Goal: Information Seeking & Learning: Check status

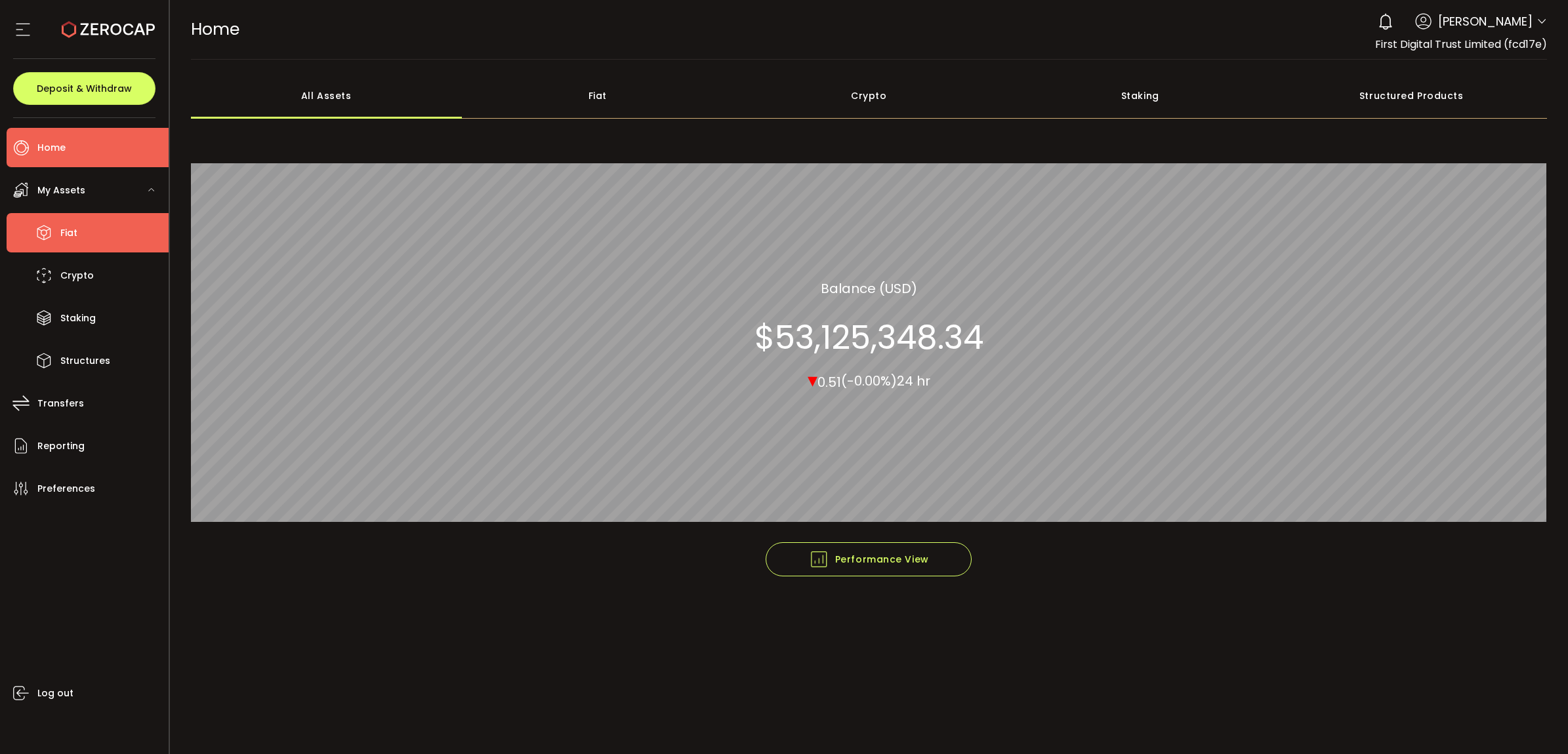
click at [70, 241] on span "Fiat" at bounding box center [69, 232] width 17 height 19
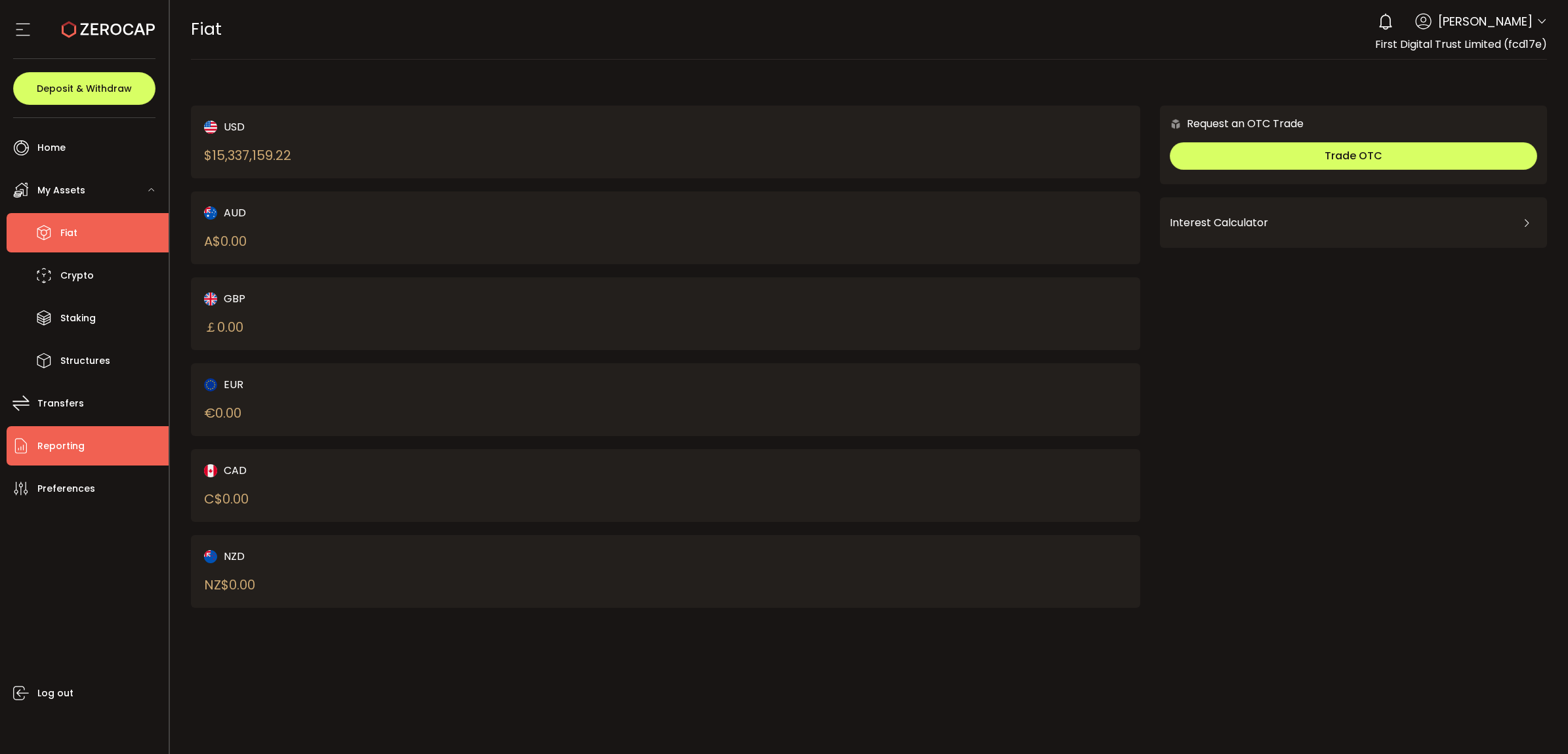
click at [92, 438] on li "Reporting" at bounding box center [87, 446] width 162 height 39
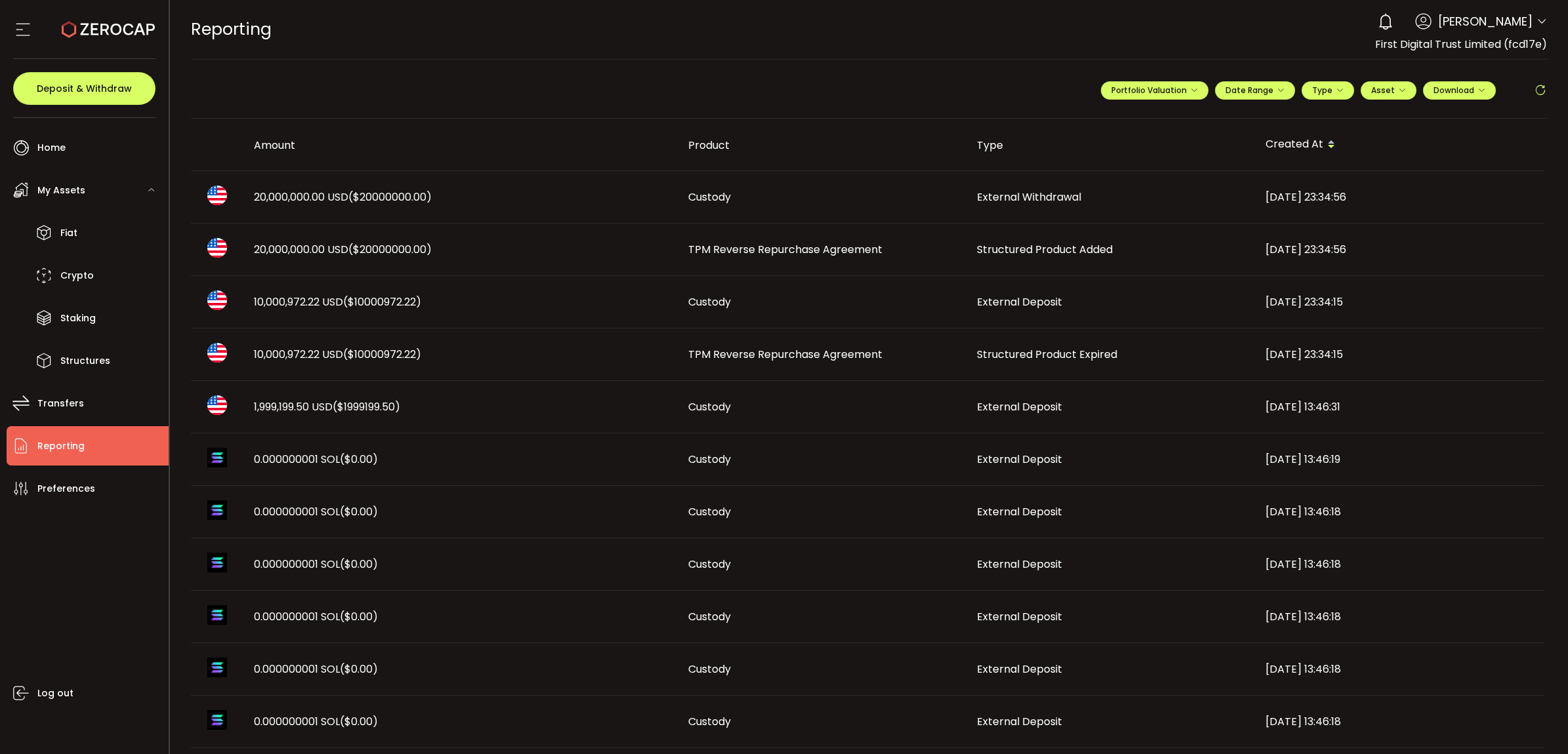
click at [791, 251] on span "TPM Reverse Repurchase Agreement" at bounding box center [785, 249] width 194 height 15
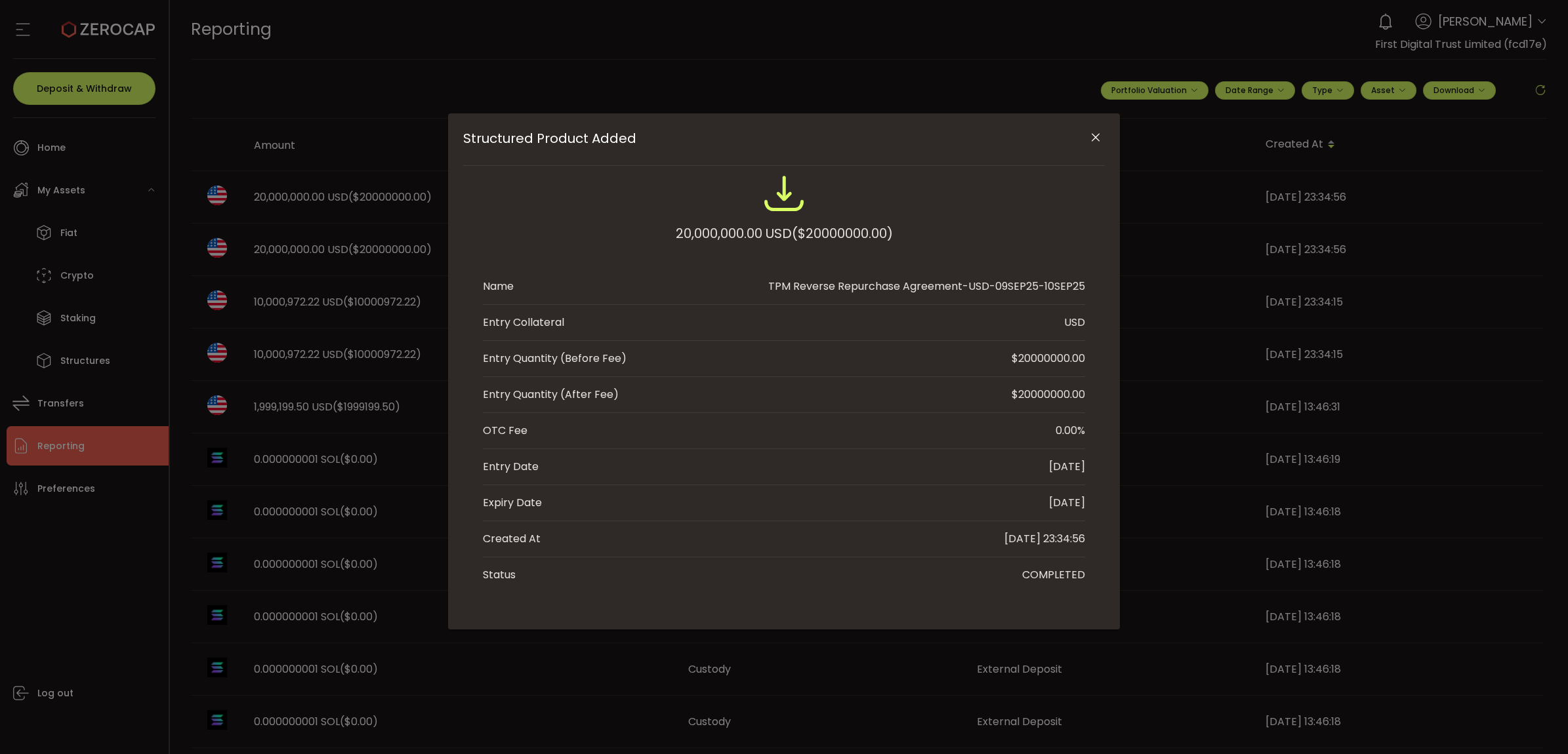
click at [979, 603] on div "Structured Product Added 20,000,000.00 USD ($20000000.00) Name TPM Reverse Repu…" at bounding box center [784, 372] width 672 height 516
click at [1087, 137] on button "Close" at bounding box center [1095, 137] width 23 height 23
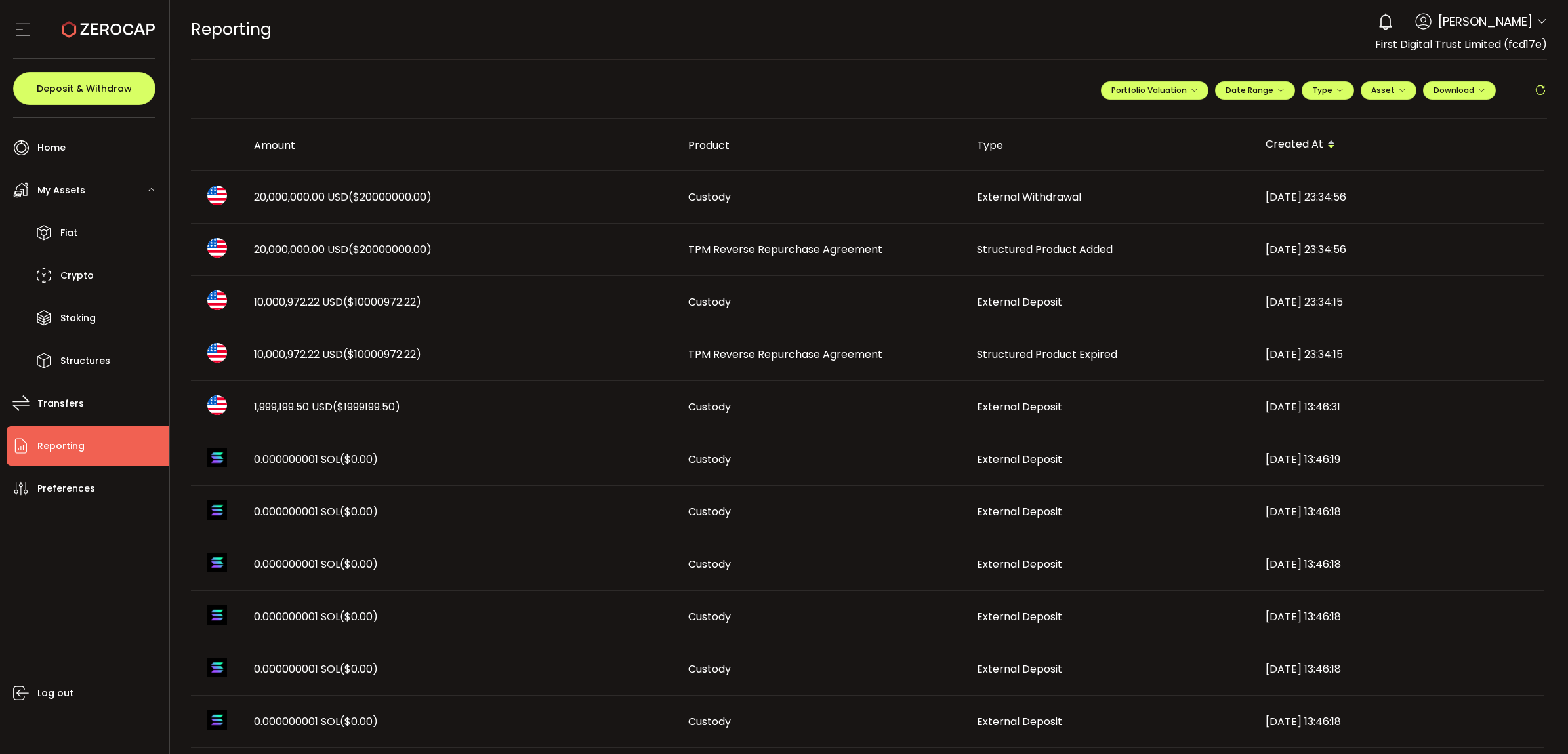
click at [319, 247] on span "20,000,000.00 USD ($20000000.00)" at bounding box center [342, 249] width 178 height 15
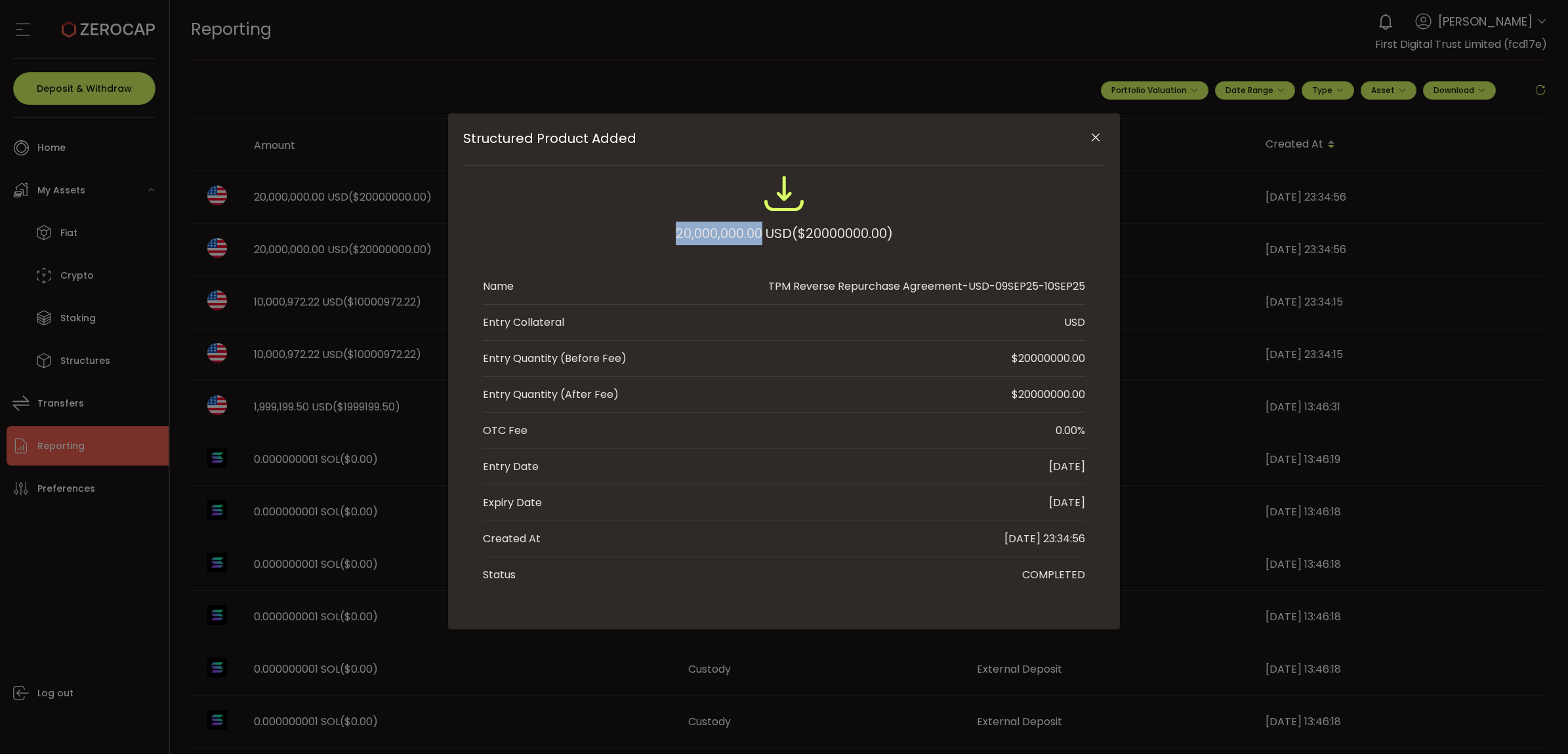
drag, startPoint x: 666, startPoint y: 228, endPoint x: 758, endPoint y: 234, distance: 92.2
click at [758, 234] on div "20,000,000.00 USD ($20000000.00)" at bounding box center [784, 215] width 602 height 86
copy div "20,000,000.00"
click at [261, 459] on div "Structured Product Added 20,000,000.00 USD ($20000000.00) Name TPM Reverse Repu…" at bounding box center [784, 377] width 1568 height 754
click at [1089, 138] on icon "Close" at bounding box center [1096, 137] width 13 height 13
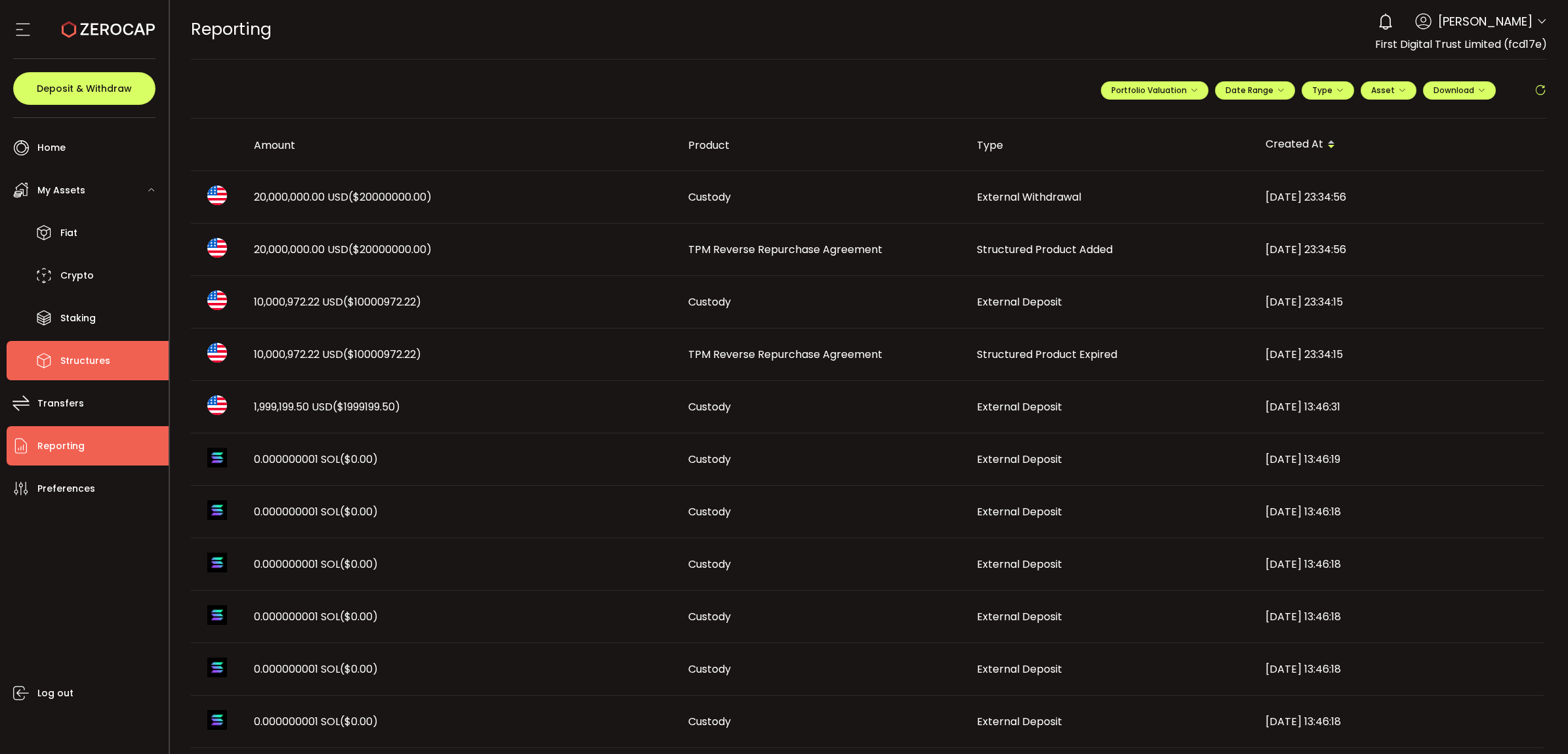
click at [102, 371] on li "Structures" at bounding box center [87, 361] width 162 height 39
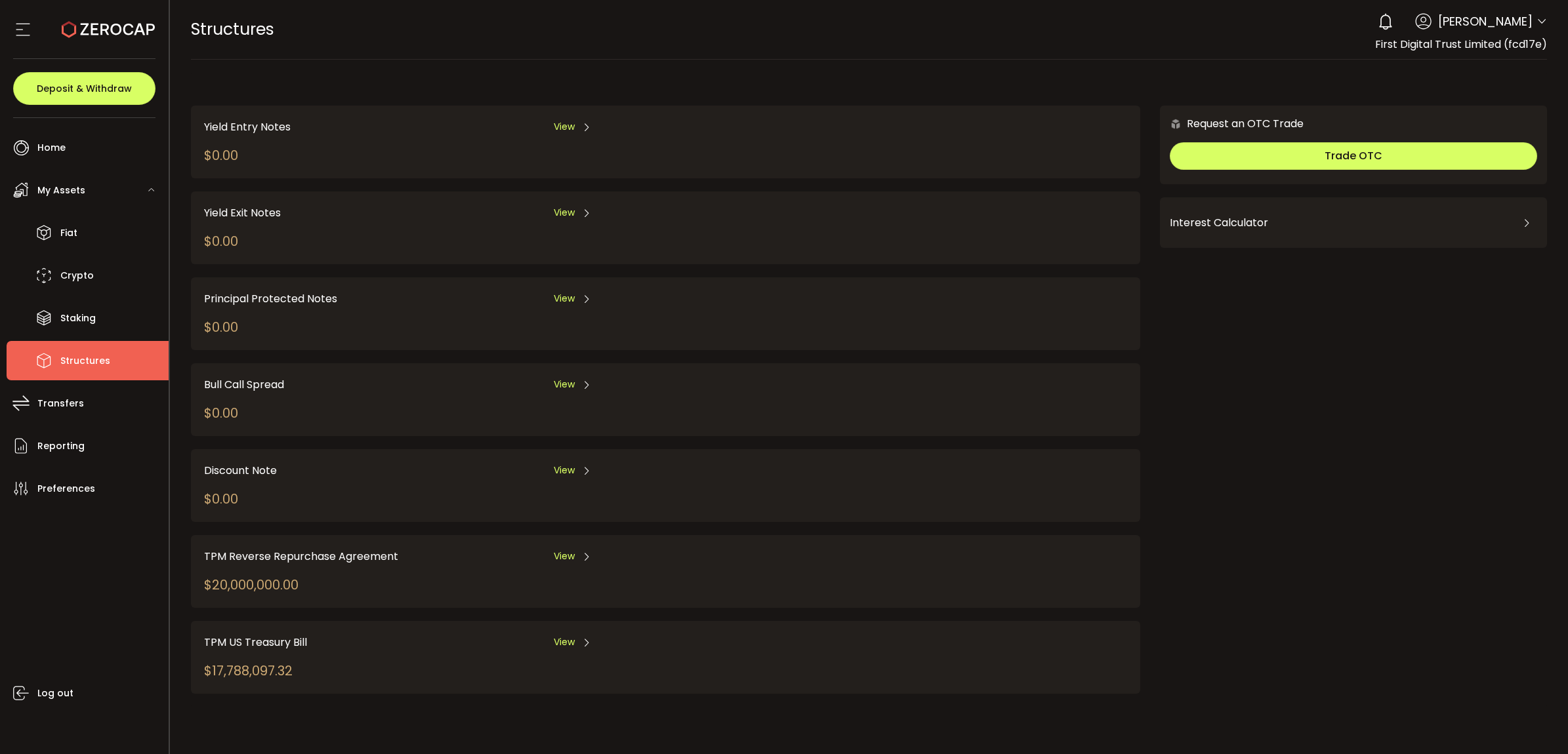
click at [556, 552] on span "View" at bounding box center [564, 556] width 21 height 14
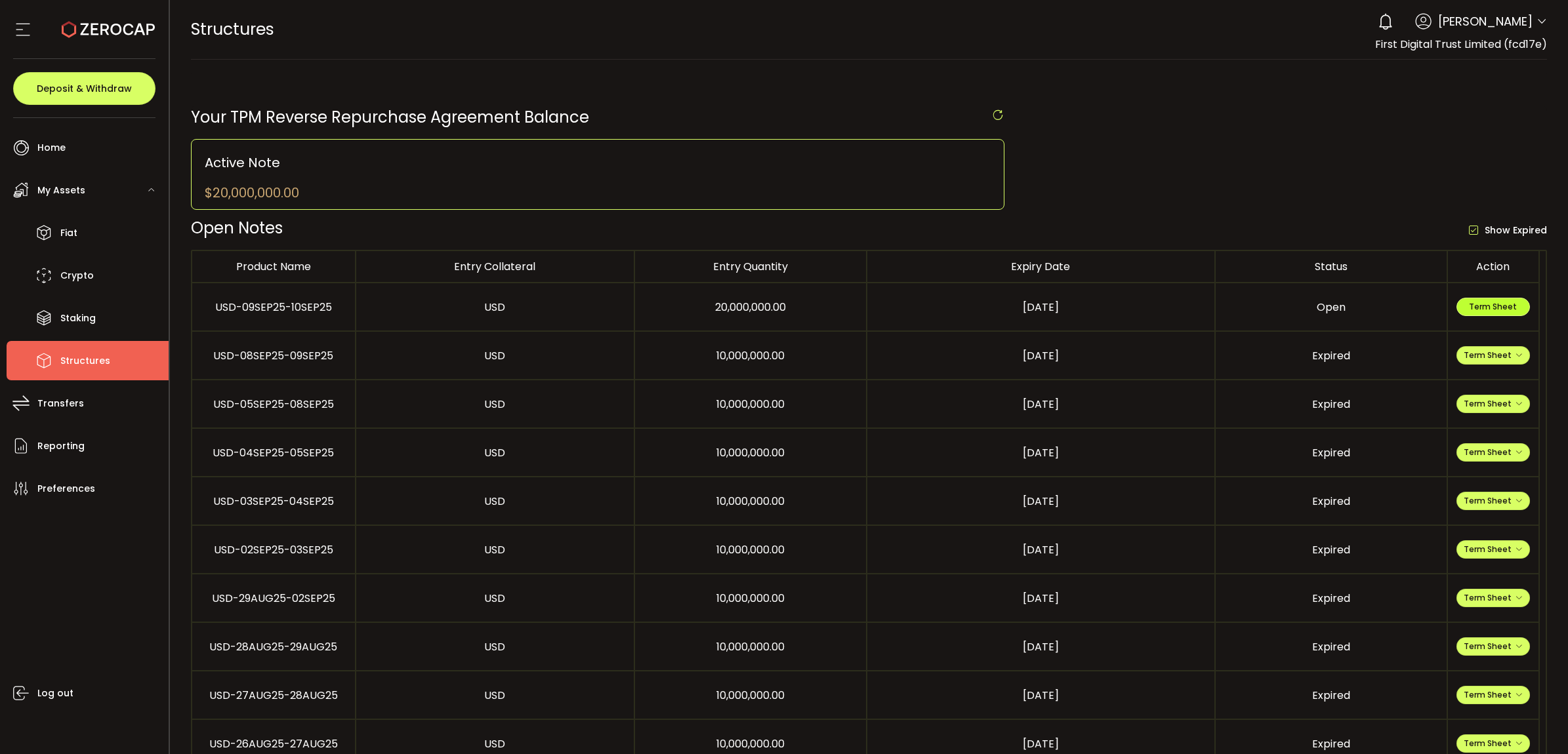
click at [1253, 309] on span "Term Sheet" at bounding box center [1493, 307] width 48 height 11
click at [110, 240] on li "Fiat" at bounding box center [87, 232] width 162 height 39
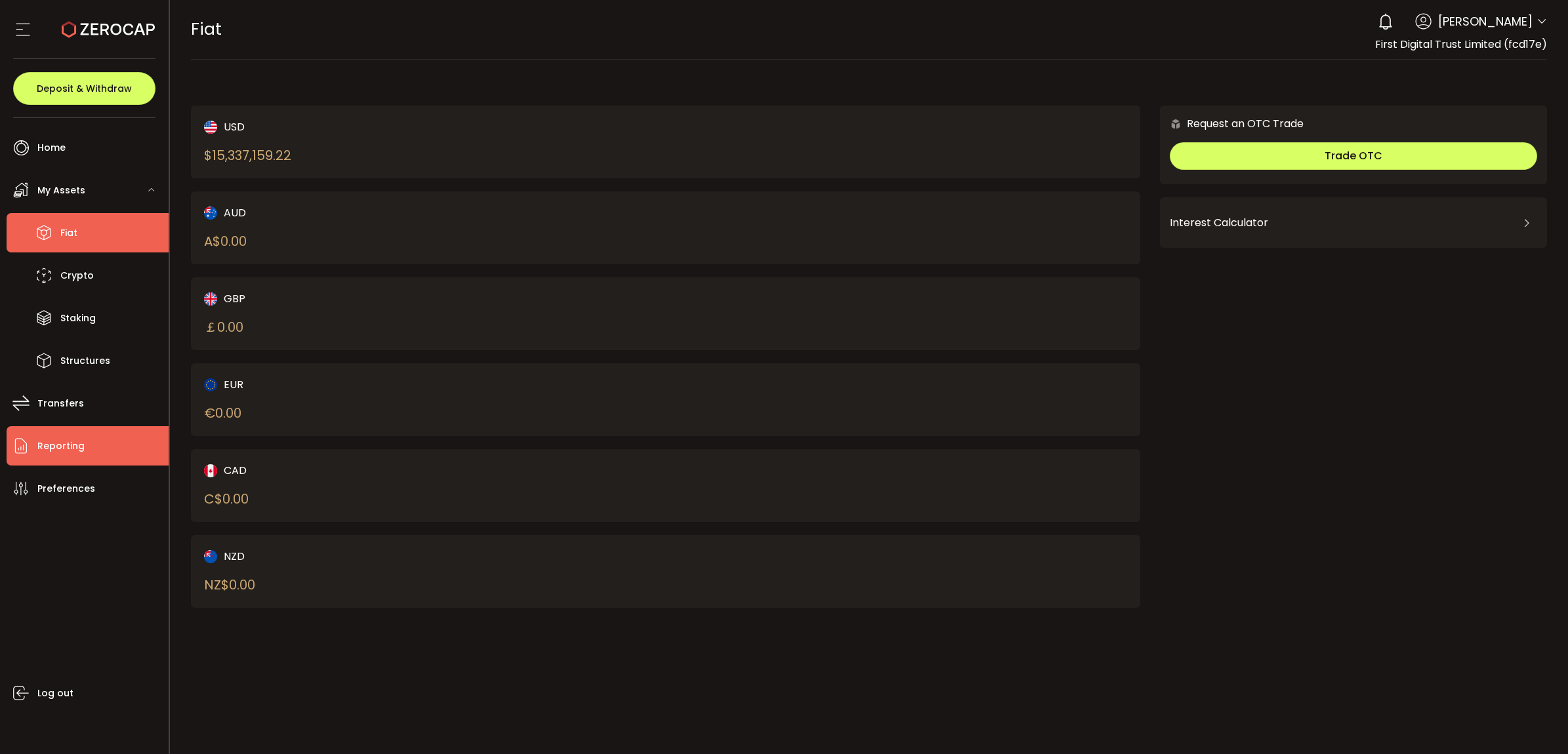
click at [85, 454] on li "Reporting" at bounding box center [87, 446] width 162 height 39
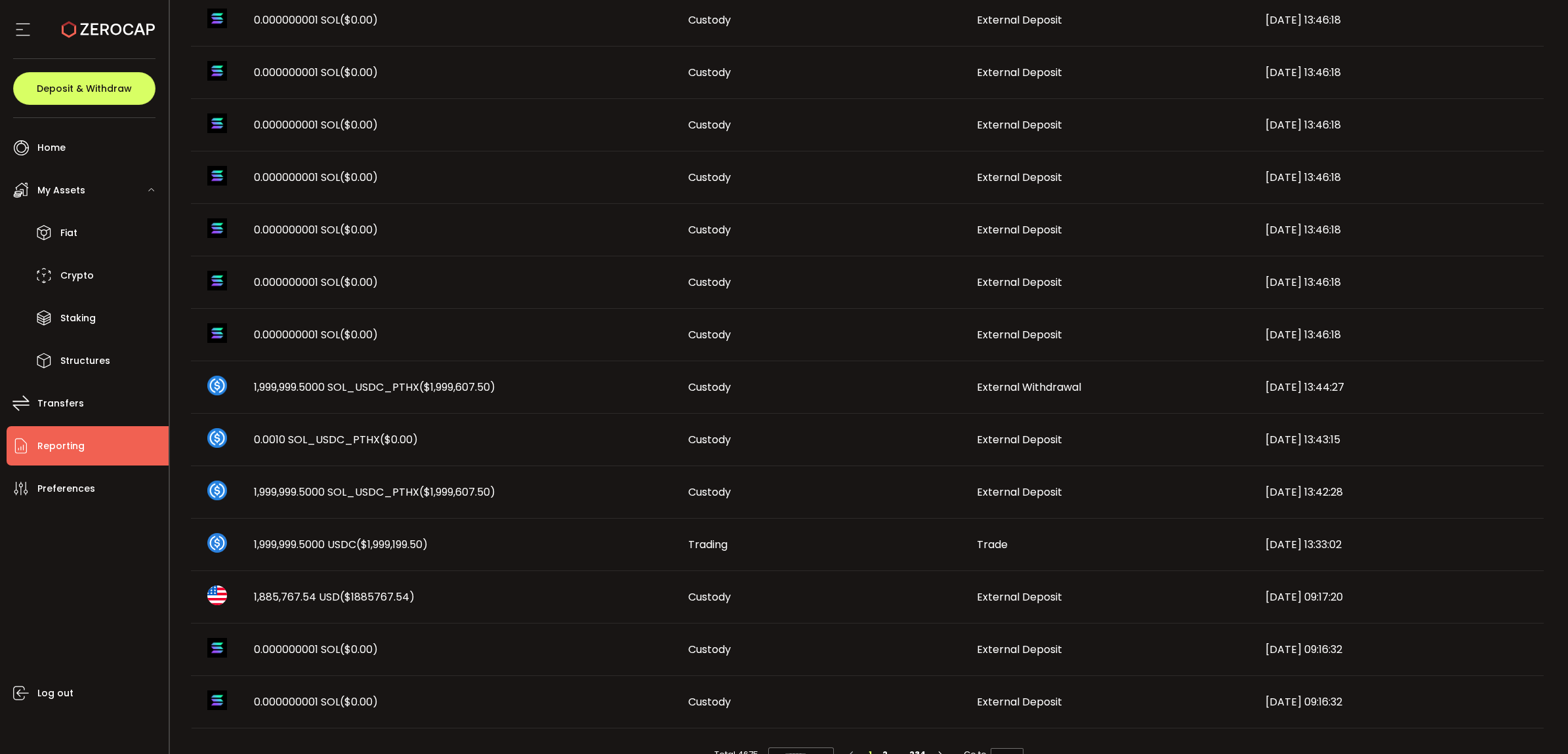
scroll to position [532, 0]
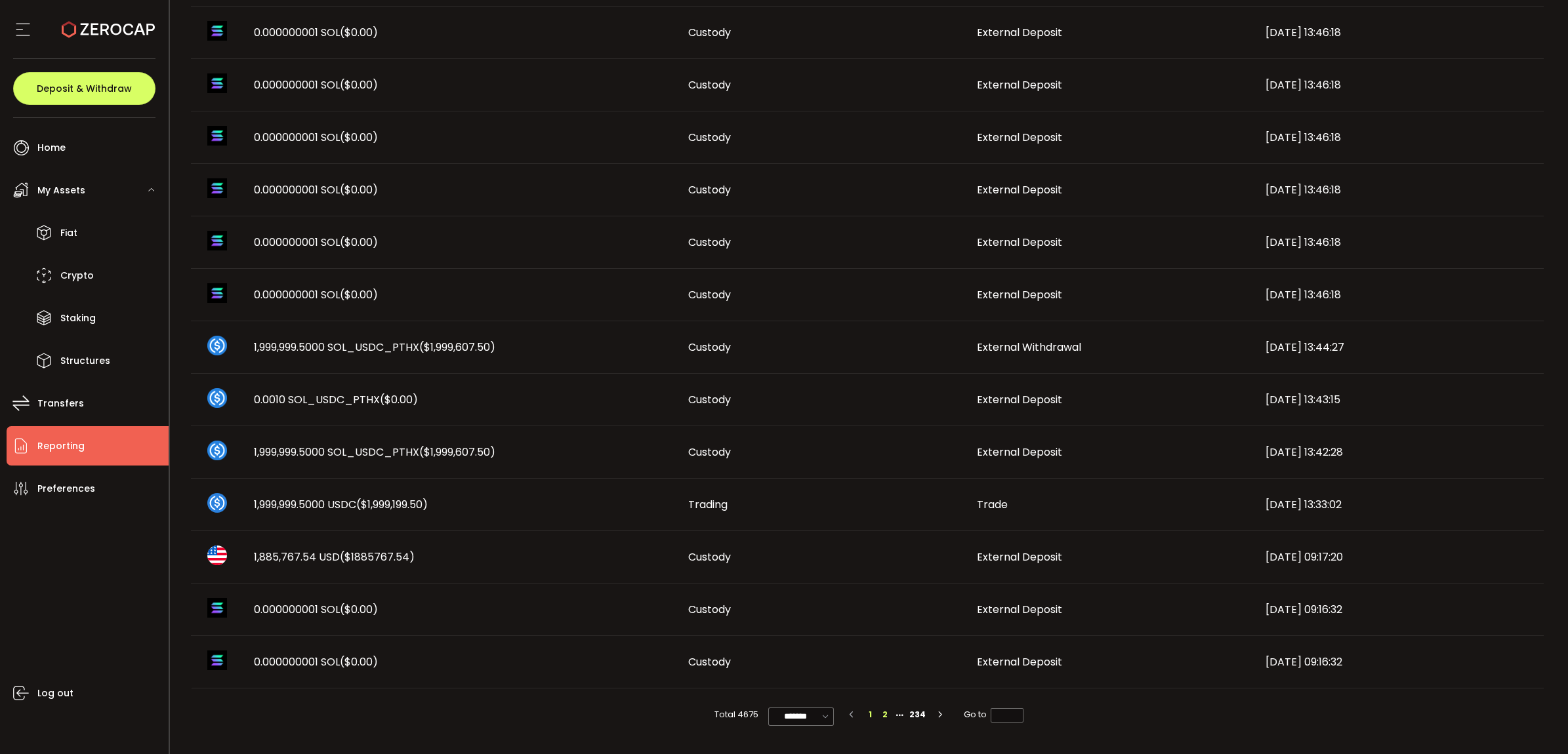
click at [880, 603] on li "2" at bounding box center [885, 715] width 15 height 15
type input "*"
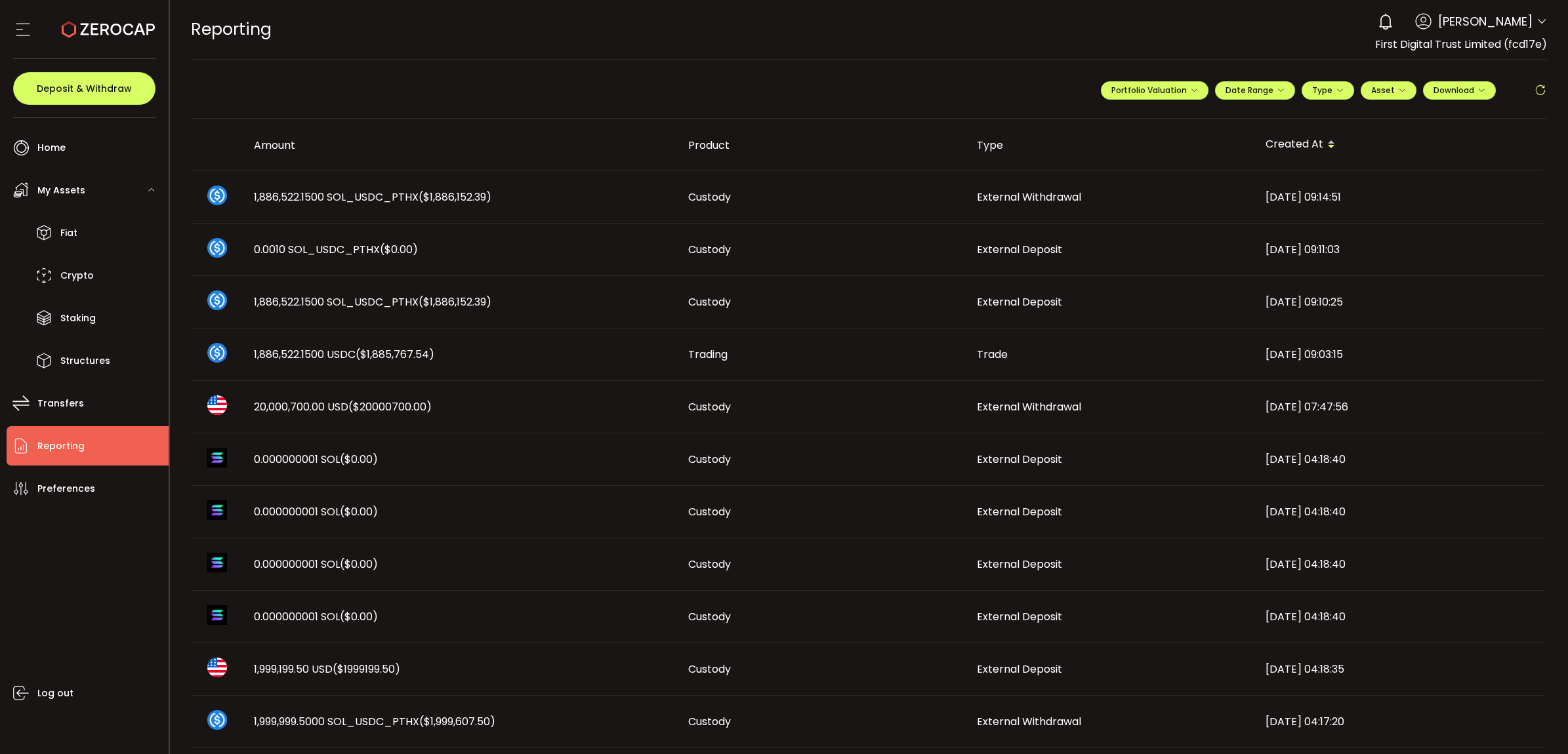
click at [303, 405] on span "20,000,700.00 USD ($20000700.00)" at bounding box center [342, 406] width 178 height 15
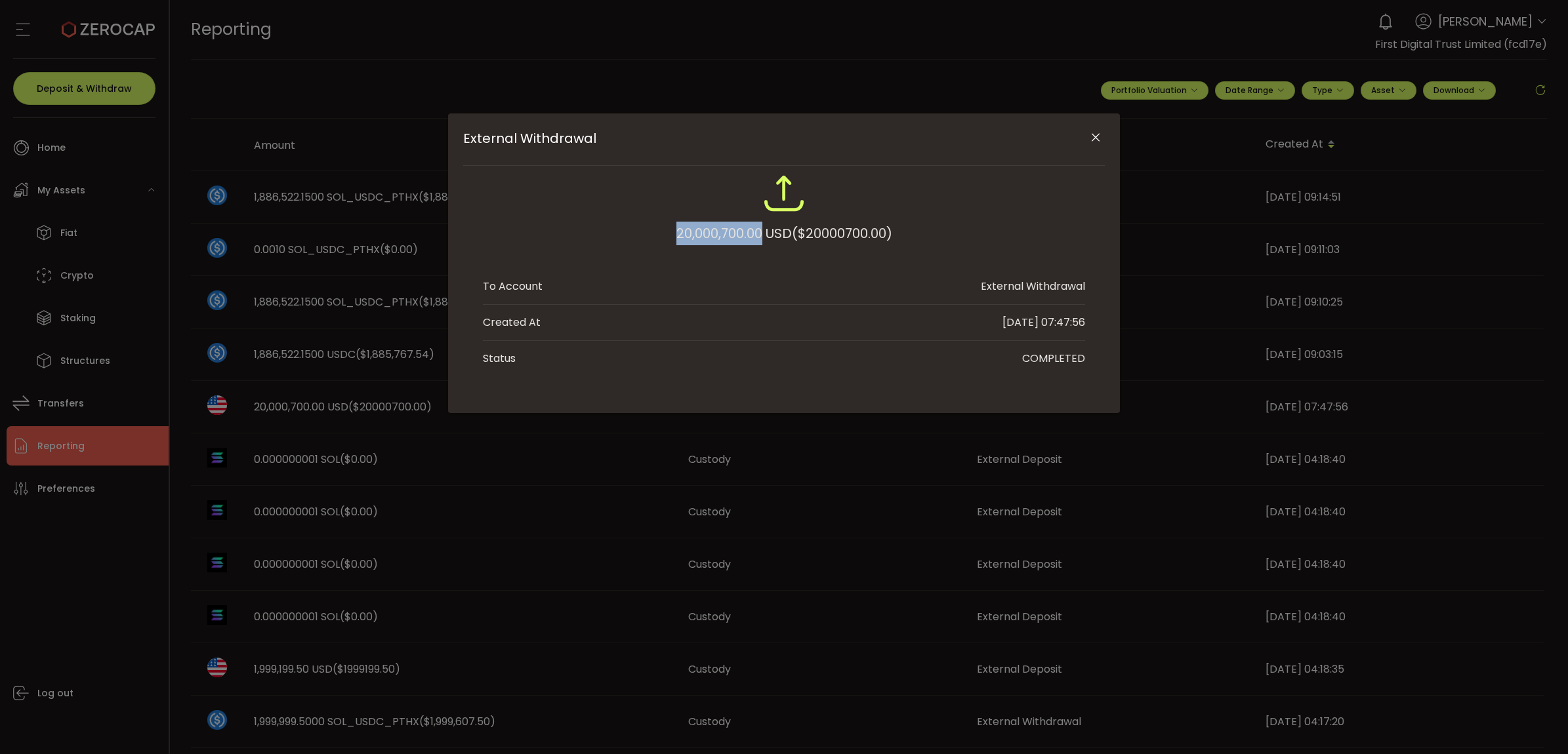
drag, startPoint x: 697, startPoint y: 221, endPoint x: 761, endPoint y: 227, distance: 64.3
click at [761, 227] on div "20,000,700.00 USD ($20000700.00)" at bounding box center [784, 215] width 602 height 86
copy div "20,000,700.00"
drag, startPoint x: 445, startPoint y: 441, endPoint x: 447, endPoint y: 427, distance: 14.1
click at [443, 437] on div "External Withdrawal 20,000,700.00 USD ($20000700.00) To Account External Withdr…" at bounding box center [784, 377] width 1568 height 754
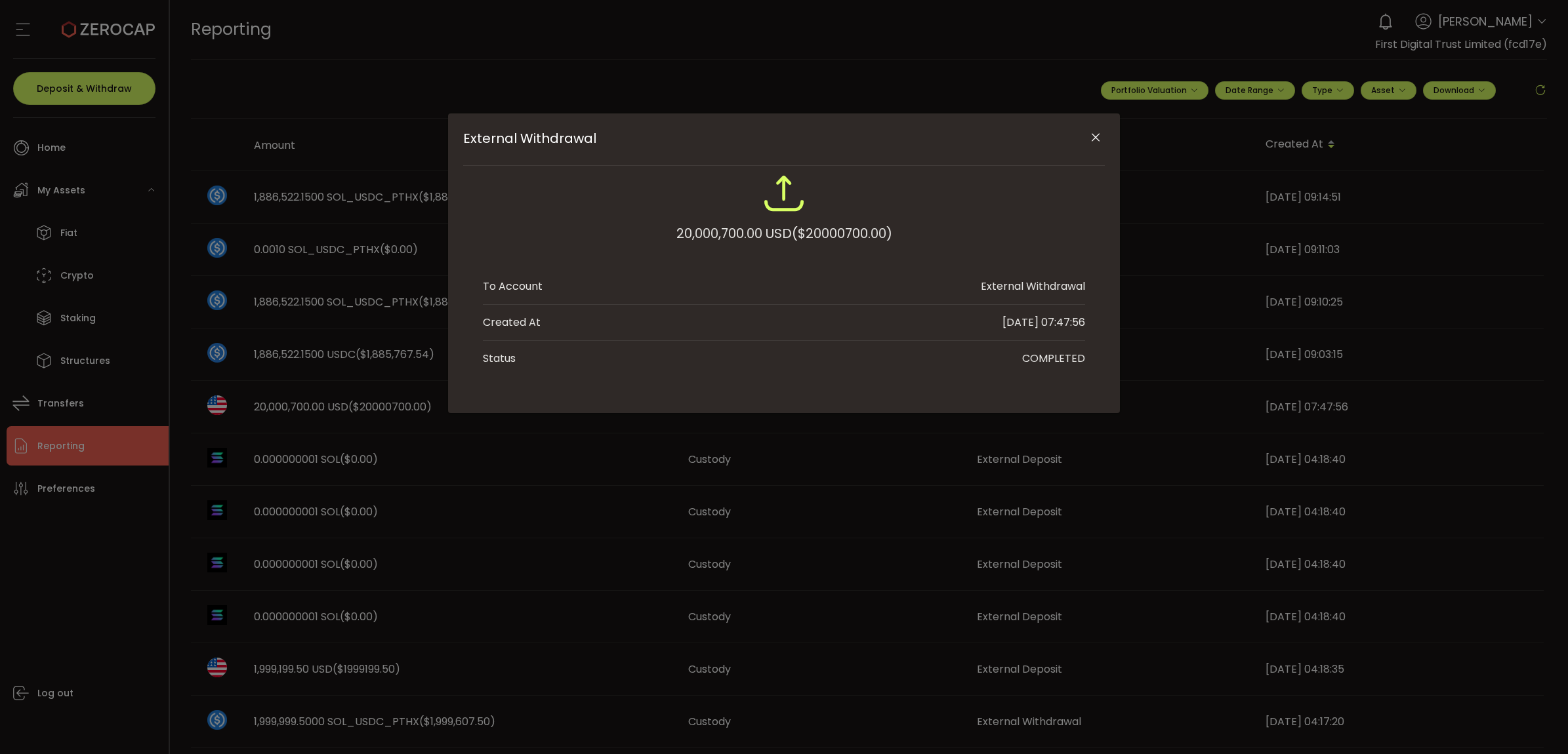
click at [1093, 145] on button "Close" at bounding box center [1095, 137] width 23 height 23
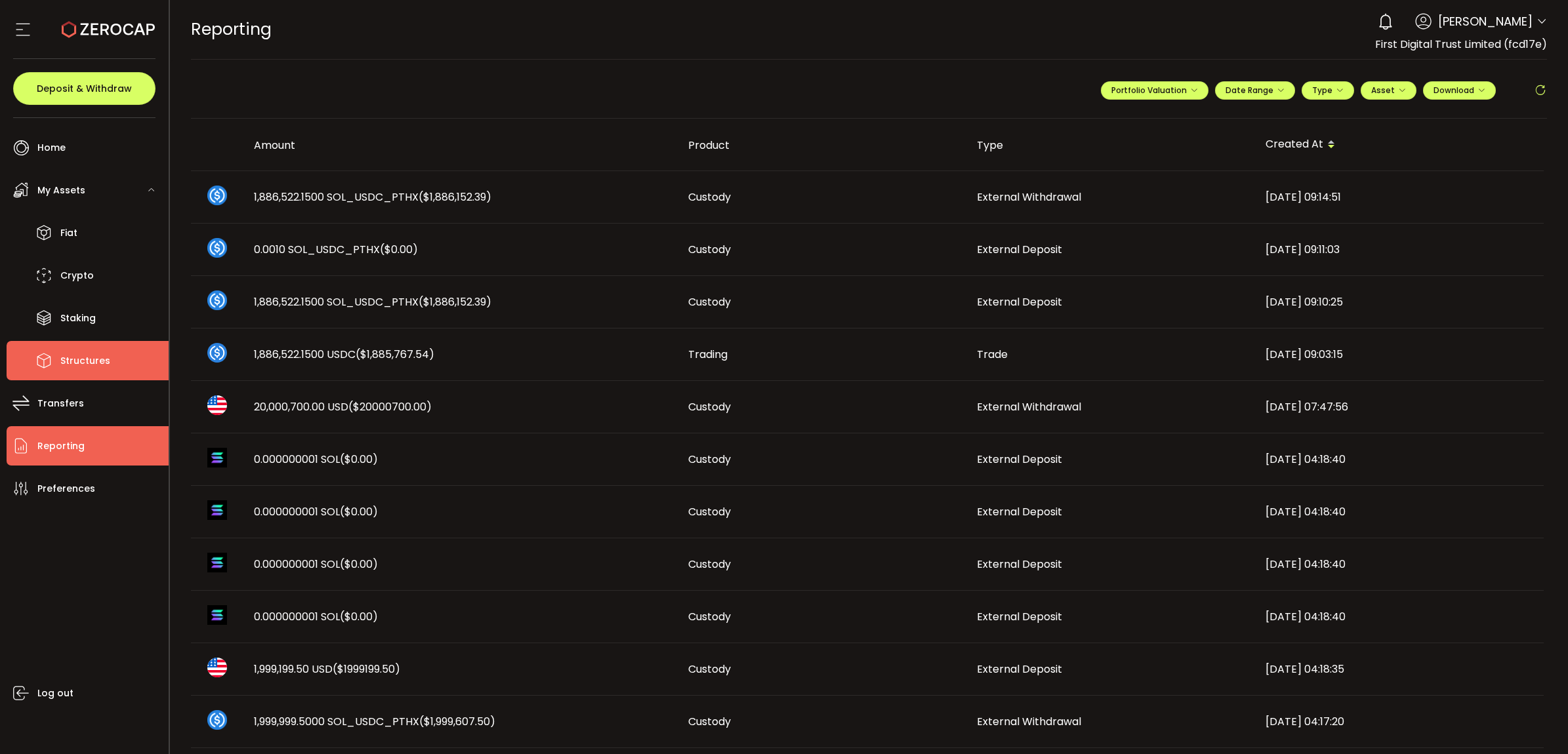
click at [84, 362] on span "Structures" at bounding box center [85, 361] width 49 height 19
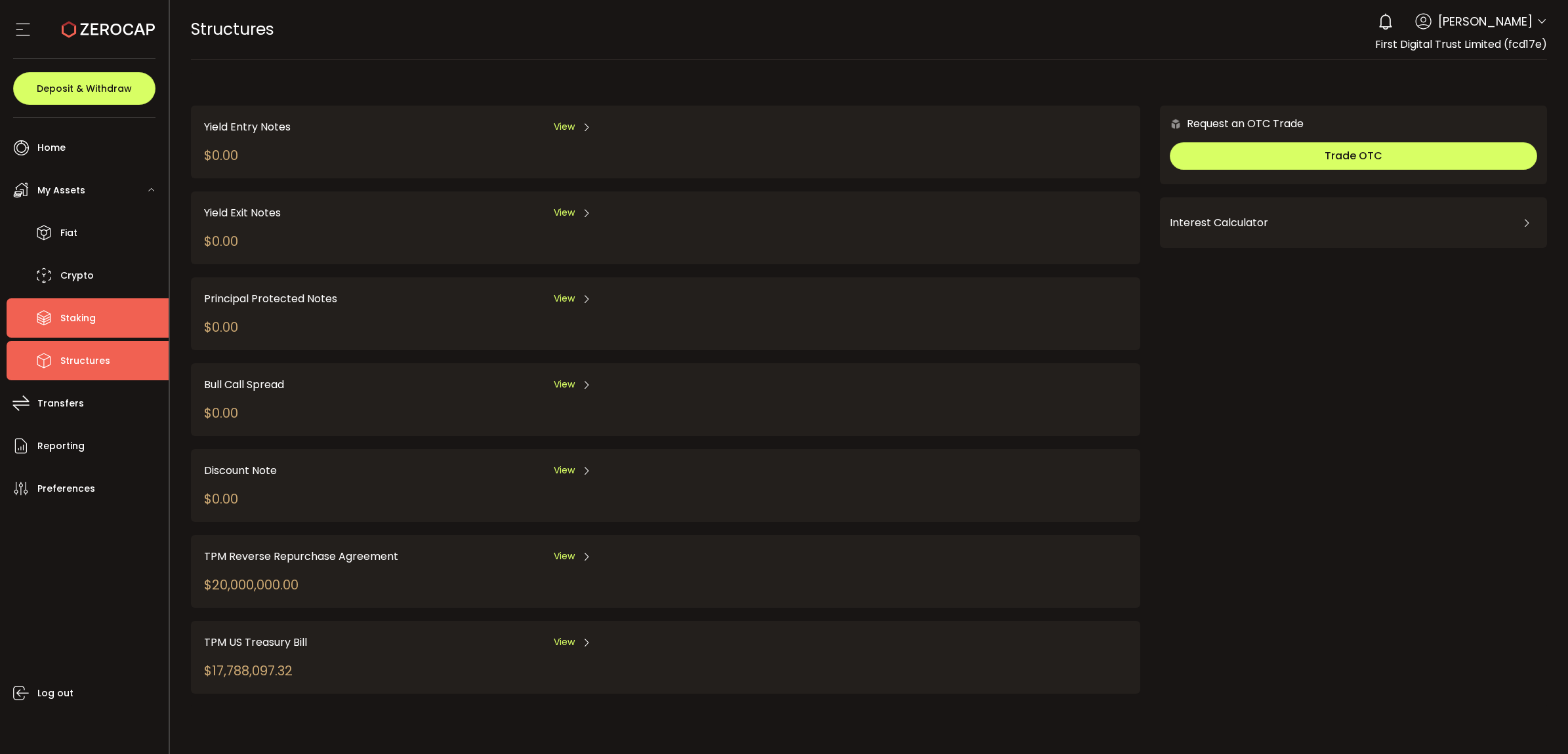
click at [82, 326] on span "Staking" at bounding box center [78, 318] width 36 height 19
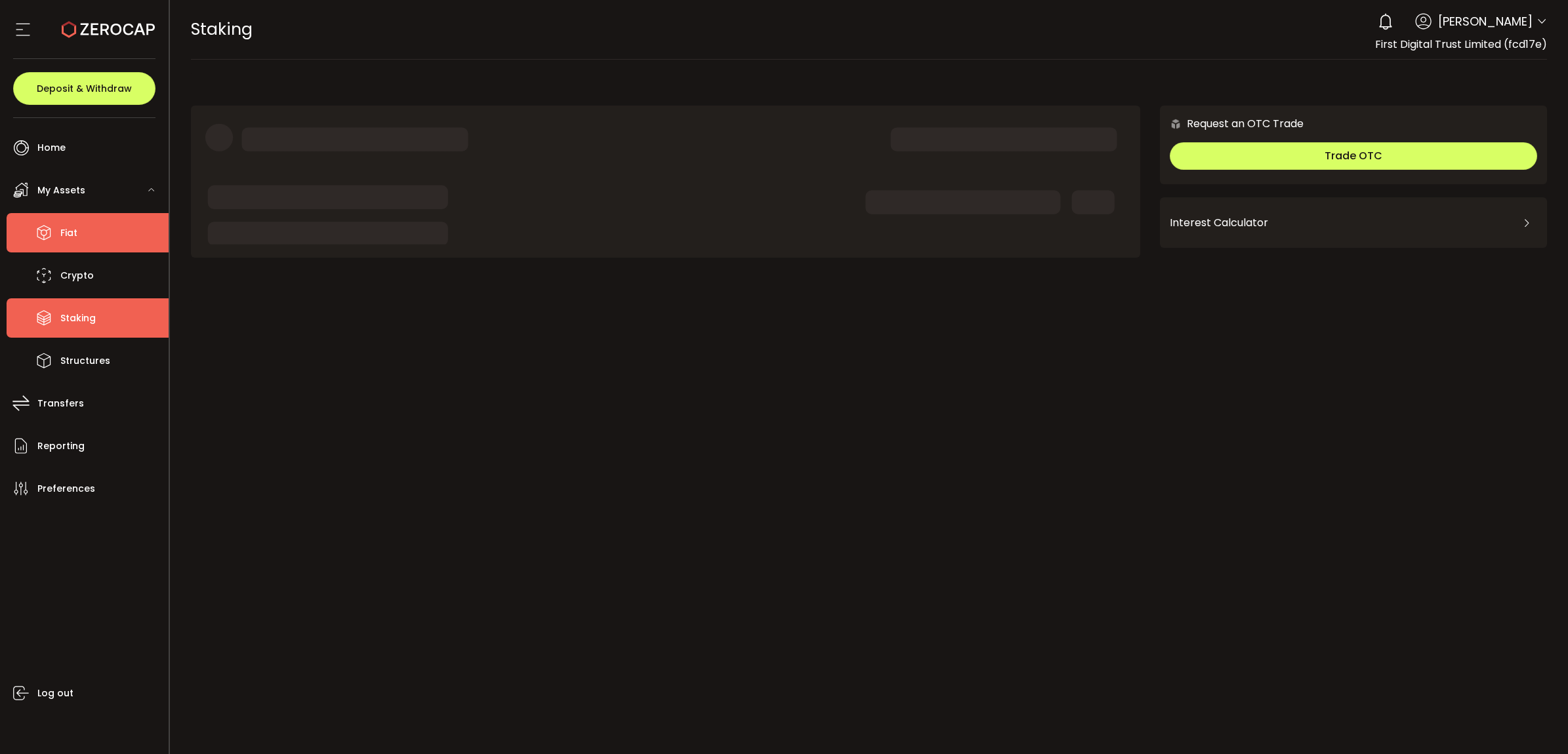
click at [96, 221] on li "Fiat" at bounding box center [87, 232] width 162 height 39
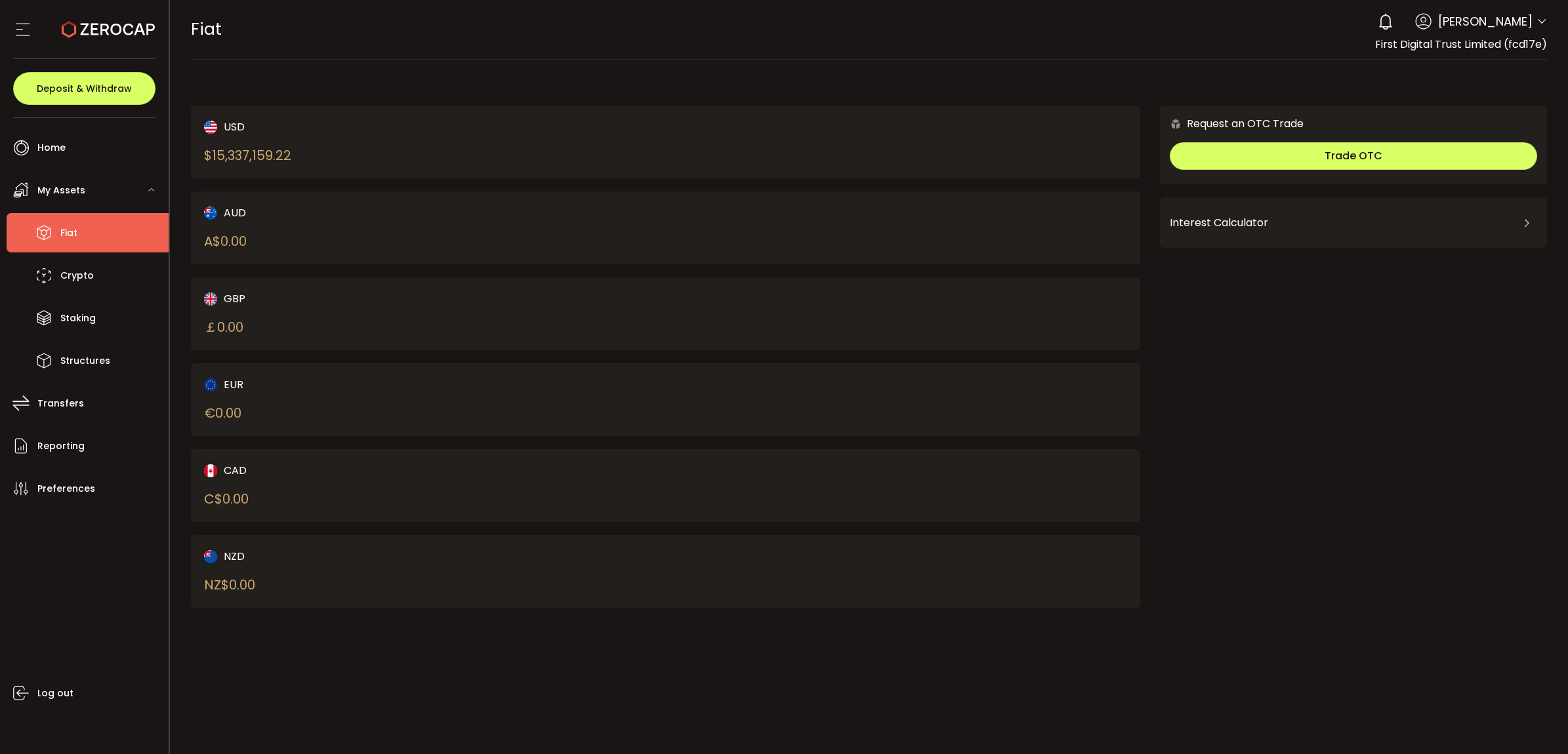
drag, startPoint x: 302, startPoint y: 151, endPoint x: 232, endPoint y: 152, distance: 70.0
click at [232, 152] on div "USD $ 15,337,159.22" at bounding box center [412, 142] width 416 height 47
click at [246, 158] on div "$ 15,337,159.22" at bounding box center [247, 155] width 87 height 19
copy div "15,337,159.22"
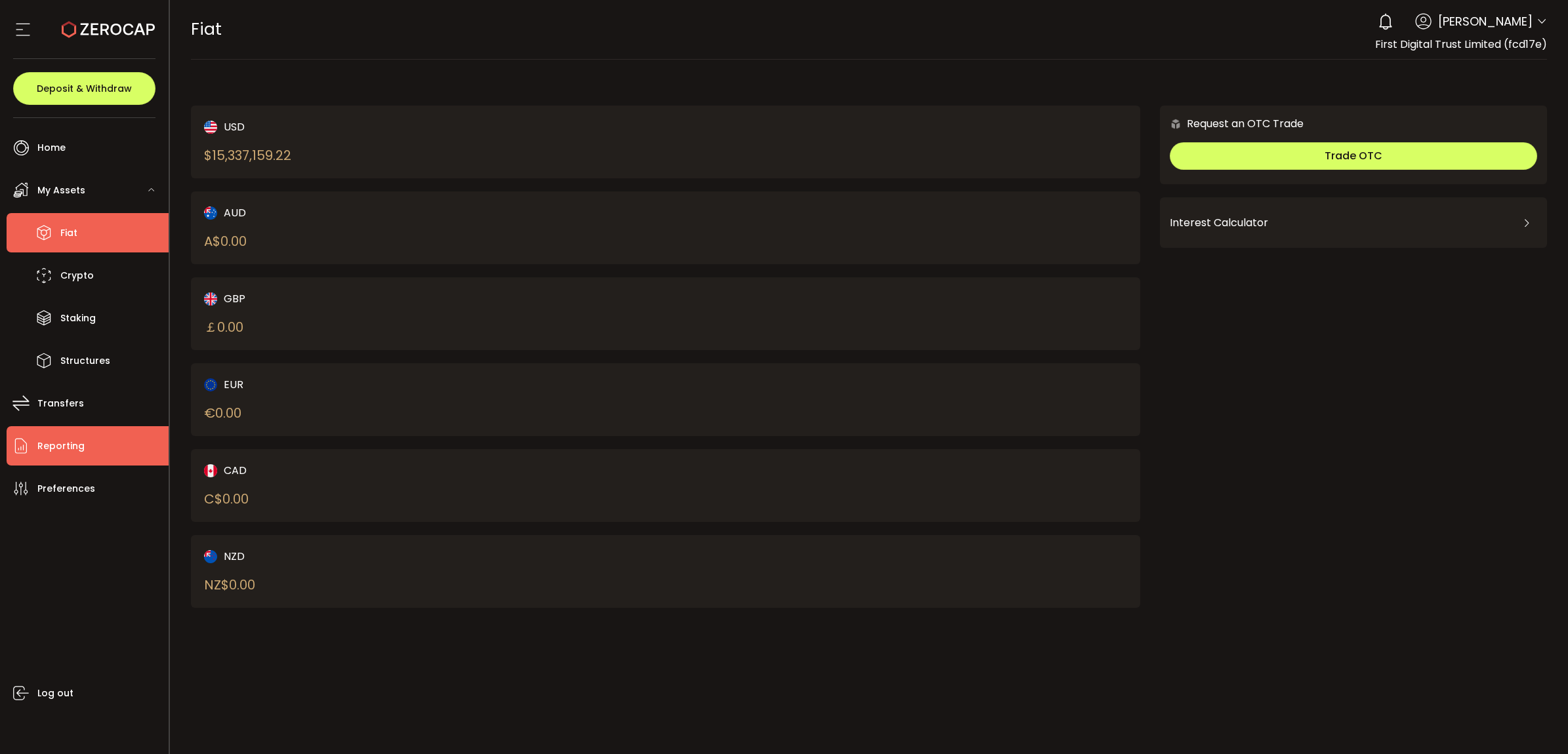
click at [95, 440] on li "Reporting" at bounding box center [87, 446] width 162 height 39
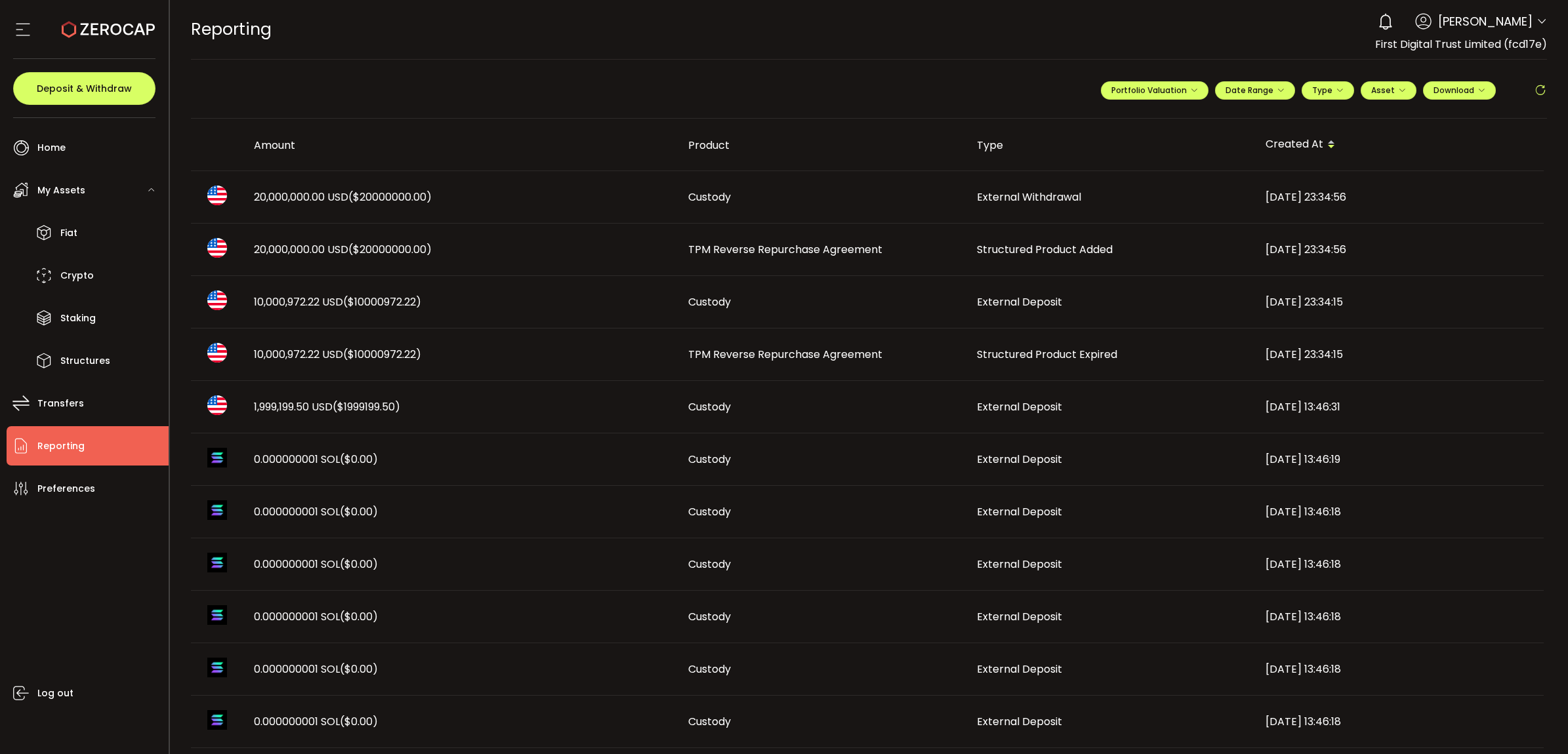
click at [338, 345] on td "10,000,972.22 USD ($10000972.22)" at bounding box center [460, 354] width 434 height 52
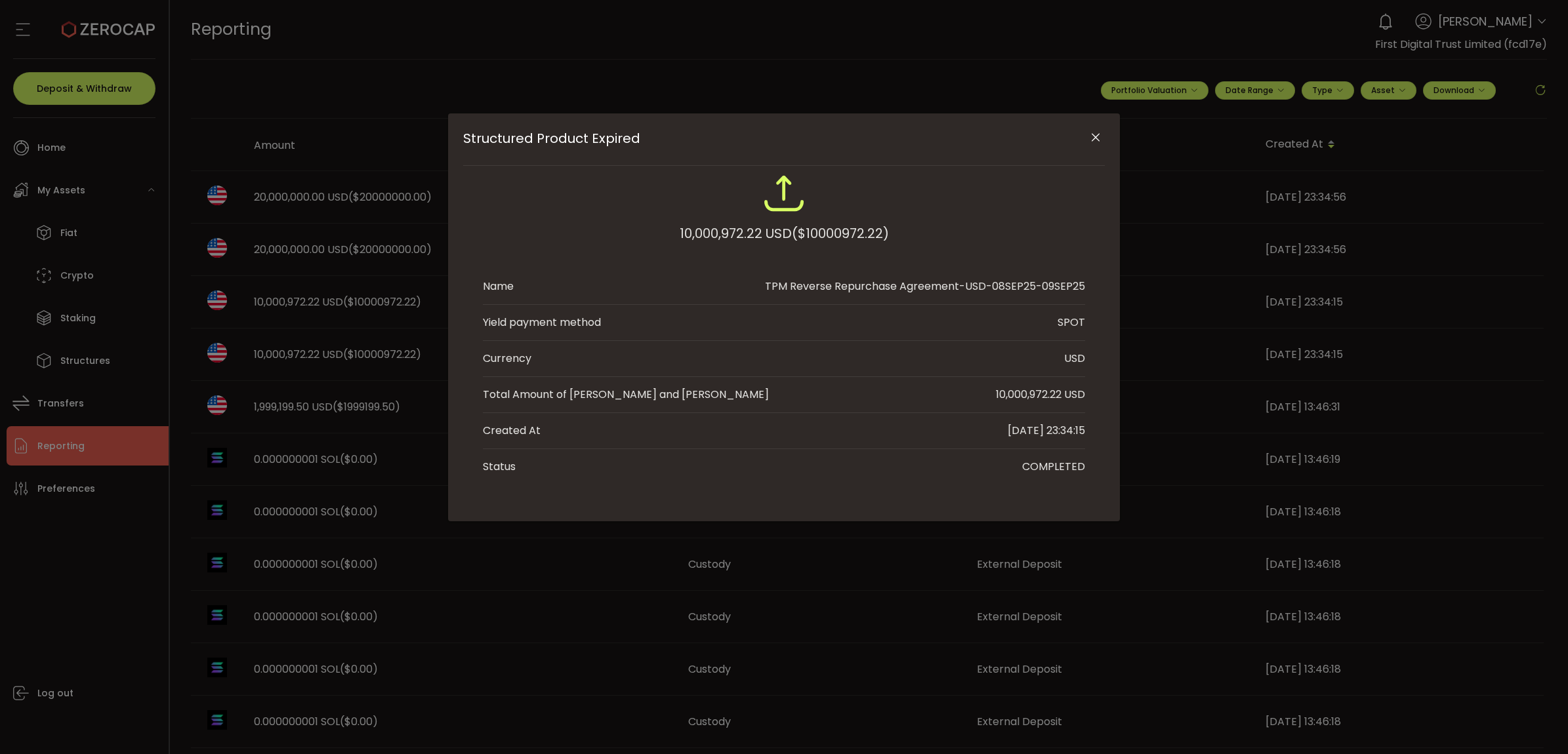
drag, startPoint x: 340, startPoint y: 404, endPoint x: 323, endPoint y: 382, distance: 27.8
click at [337, 397] on div "Structured Product Expired 10,000,972.22 USD ($10000972.22) Name TPM Reverse Re…" at bounding box center [784, 377] width 1568 height 754
click at [1094, 138] on icon "Close" at bounding box center [1096, 137] width 13 height 13
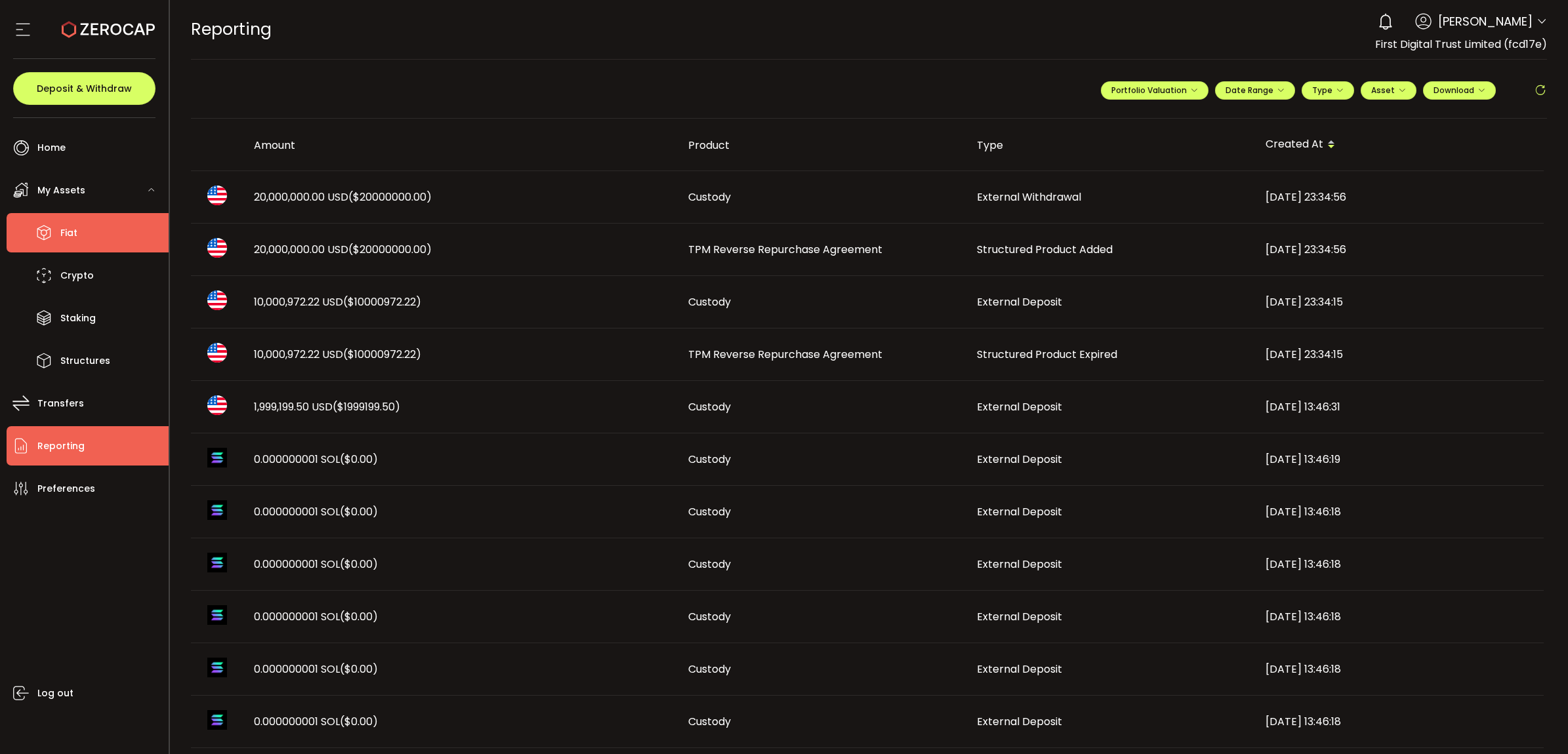
click at [105, 232] on li "Fiat" at bounding box center [87, 232] width 162 height 39
